Goal: Book appointment/travel/reservation

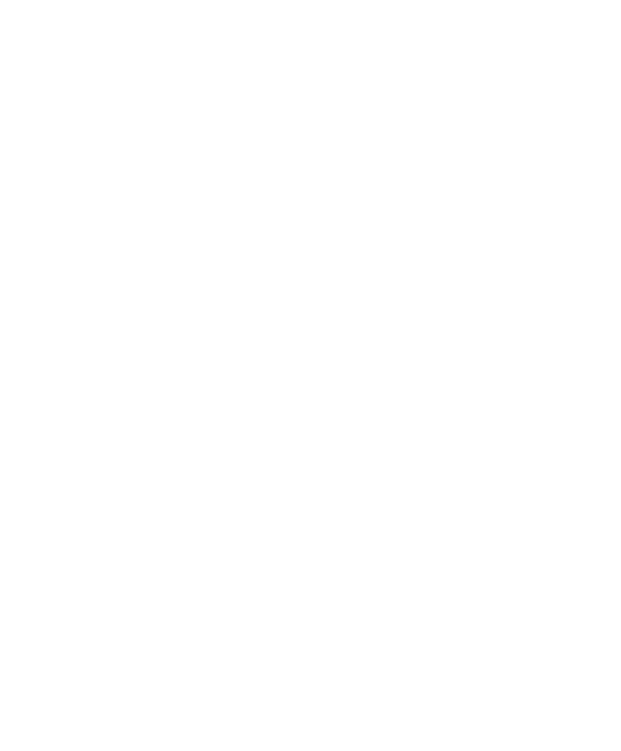
click at [91, 545] on icon at bounding box center [94, 542] width 6 height 6
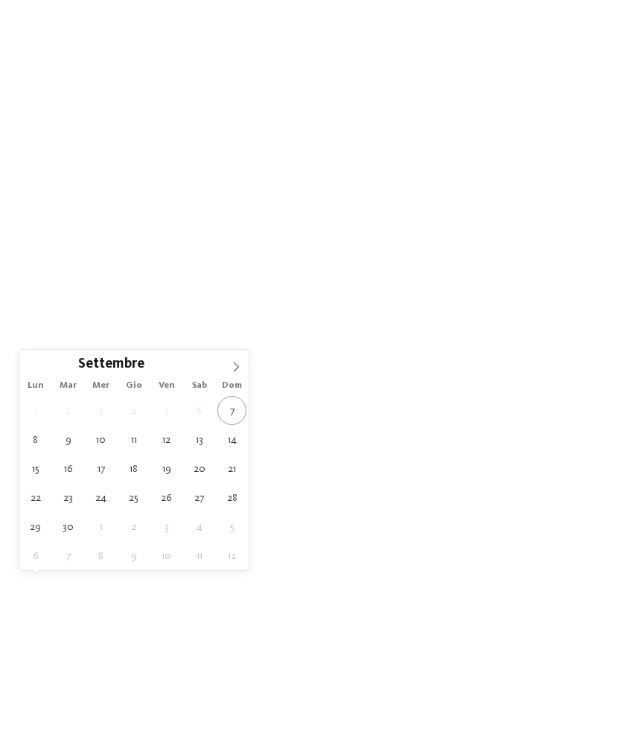
click at [234, 368] on icon at bounding box center [236, 367] width 10 height 10
click at [242, 361] on span at bounding box center [235, 362] width 25 height 25
click at [245, 359] on span at bounding box center [235, 362] width 25 height 25
click at [242, 363] on span at bounding box center [235, 362] width 25 height 25
type input "****"
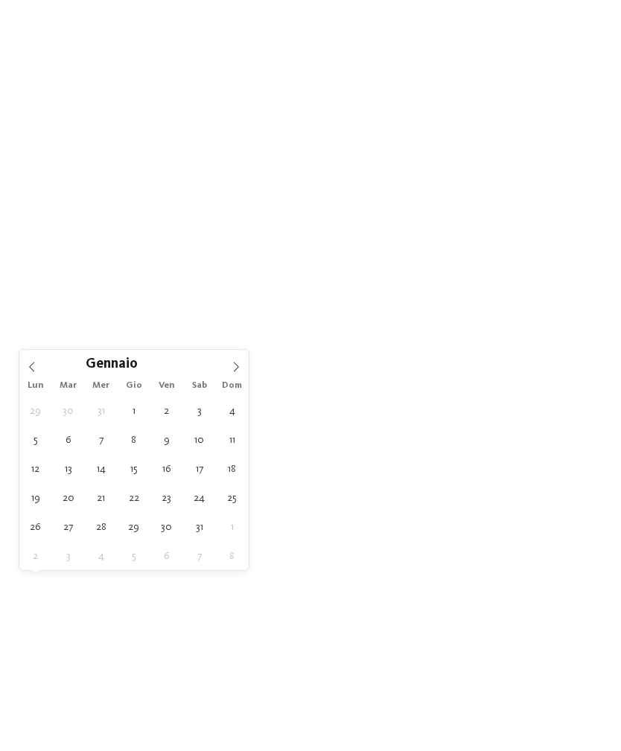
click at [245, 357] on span at bounding box center [235, 362] width 25 height 25
click at [246, 354] on span at bounding box center [235, 362] width 25 height 25
click at [246, 360] on span at bounding box center [235, 362] width 25 height 25
click at [244, 361] on span at bounding box center [235, 362] width 25 height 25
type div "[DATE]"
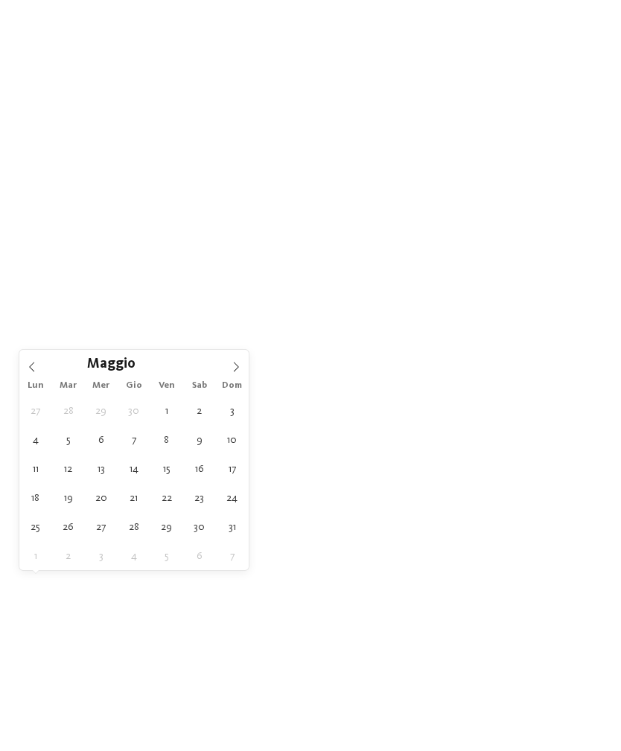
type input "****"
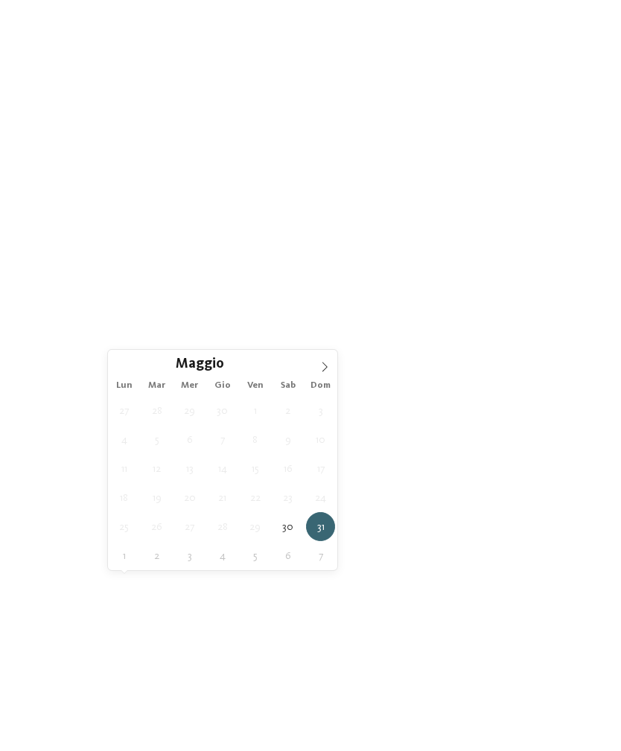
click at [325, 364] on icon at bounding box center [324, 367] width 10 height 10
type div "[DATE]"
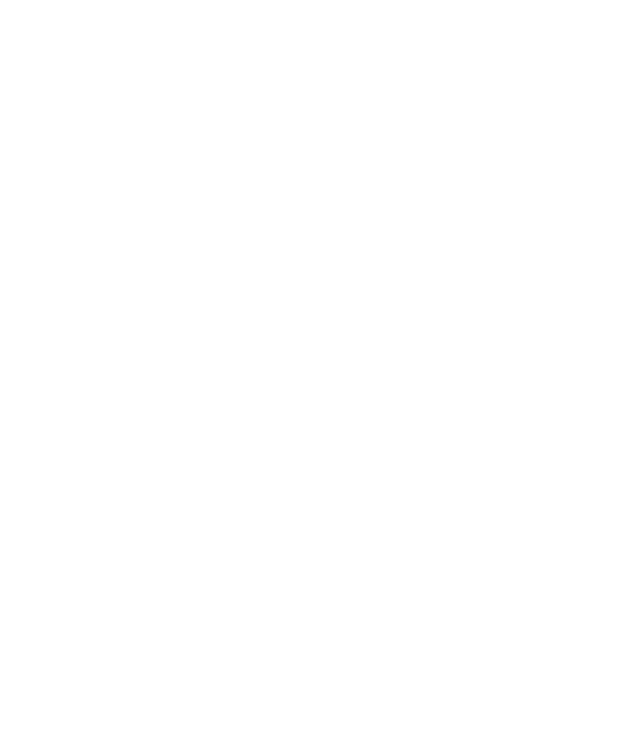
click at [267, 556] on div "Regione" at bounding box center [239, 542] width 84 height 26
click at [433, 227] on icon at bounding box center [430, 240] width 32 height 26
click at [360, 545] on icon at bounding box center [363, 542] width 6 height 6
click at [281, 118] on div at bounding box center [280, 120] width 15 height 15
click at [521, 117] on div at bounding box center [519, 120] width 15 height 15
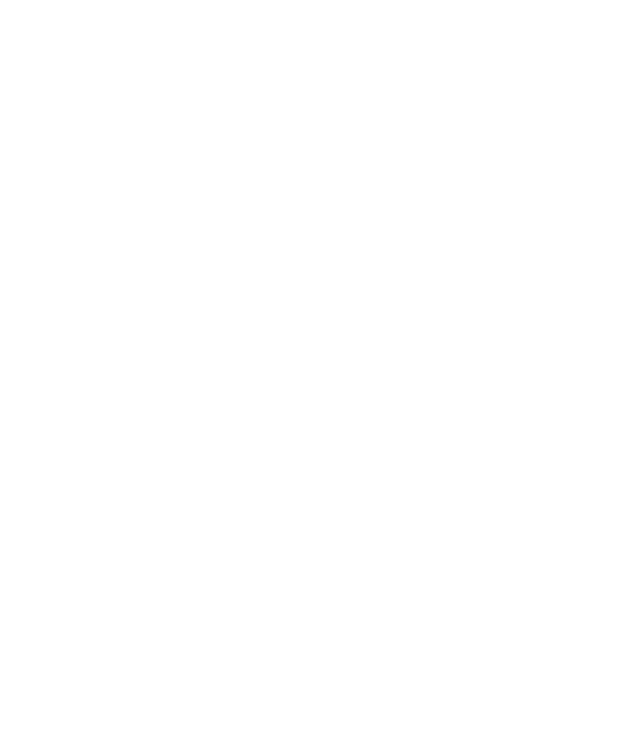
click at [526, 147] on div at bounding box center [519, 151] width 15 height 15
click at [515, 183] on div at bounding box center [519, 181] width 15 height 15
click at [521, 383] on div at bounding box center [519, 390] width 15 height 15
click at [524, 386] on icon at bounding box center [520, 390] width 10 height 9
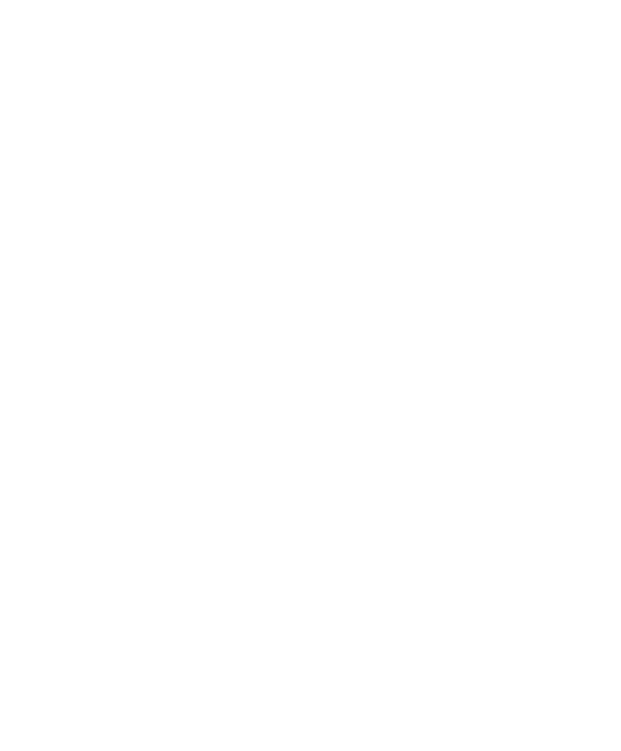
click at [524, 383] on div at bounding box center [519, 390] width 15 height 15
click at [287, 566] on div at bounding box center [280, 573] width 15 height 15
click at [280, 209] on div at bounding box center [280, 211] width 15 height 15
click at [331, 640] on div "accetta" at bounding box center [311, 655] width 432 height 30
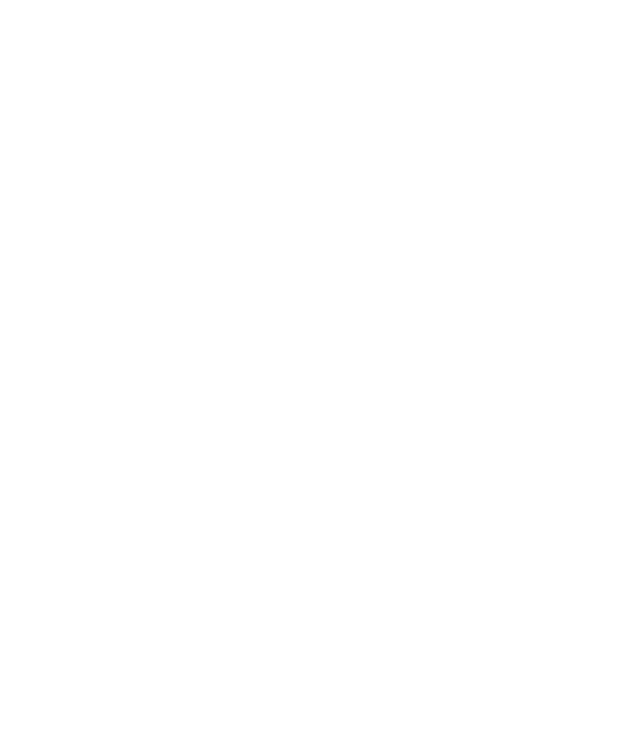
click at [467, 548] on div "Family Experiences" at bounding box center [430, 542] width 76 height 12
click at [406, 428] on div at bounding box center [399, 435] width 15 height 15
click at [407, 488] on div at bounding box center [399, 495] width 15 height 15
click at [400, 249] on div at bounding box center [399, 256] width 15 height 15
click at [357, 533] on div "accetta" at bounding box center [311, 548] width 194 height 30
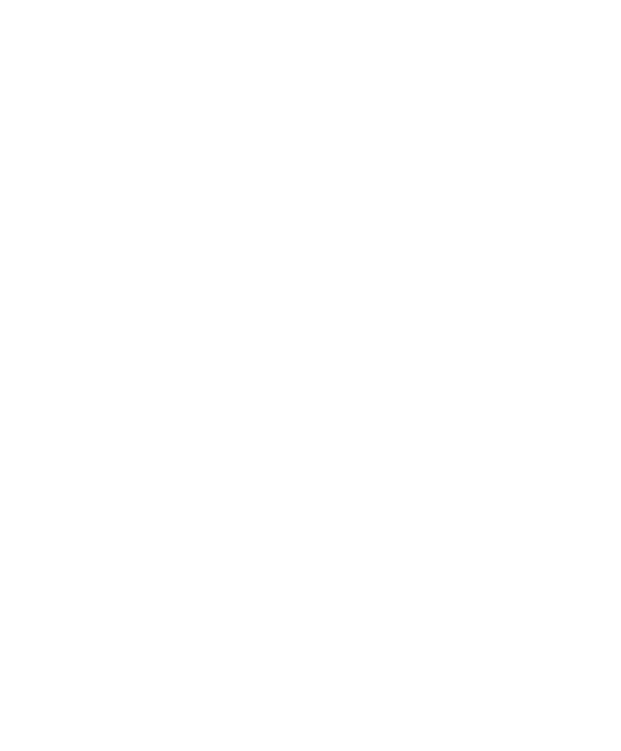
click at [570, 556] on link "trova l’hotel" at bounding box center [560, 542] width 84 height 26
click at [591, 222] on icon at bounding box center [592, 235] width 32 height 26
